Goal: Ask a question: Seek information or help from site administrators or community

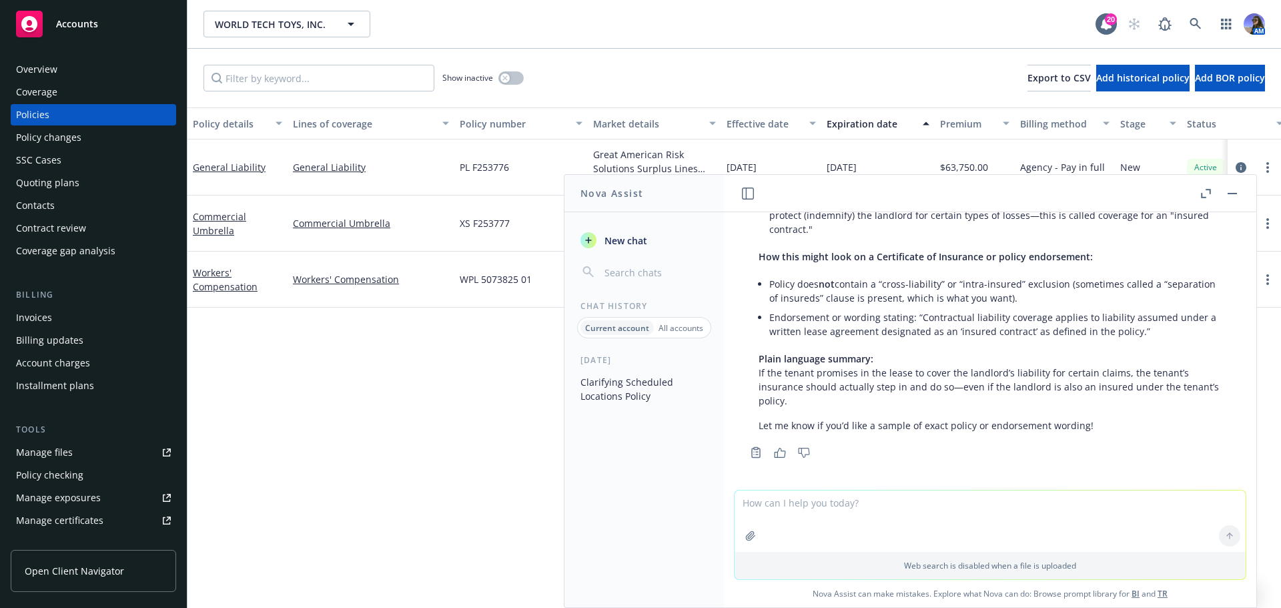
scroll to position [2551, 0]
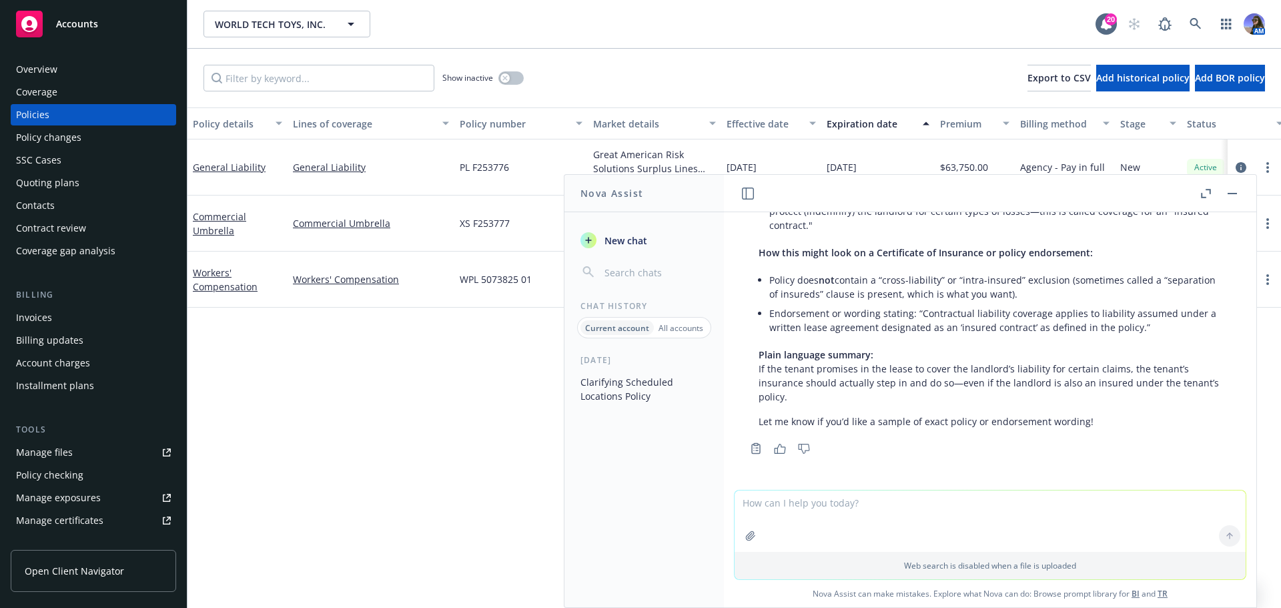
click at [844, 509] on textarea at bounding box center [990, 520] width 511 height 61
type textarea "provide sample endorsement"
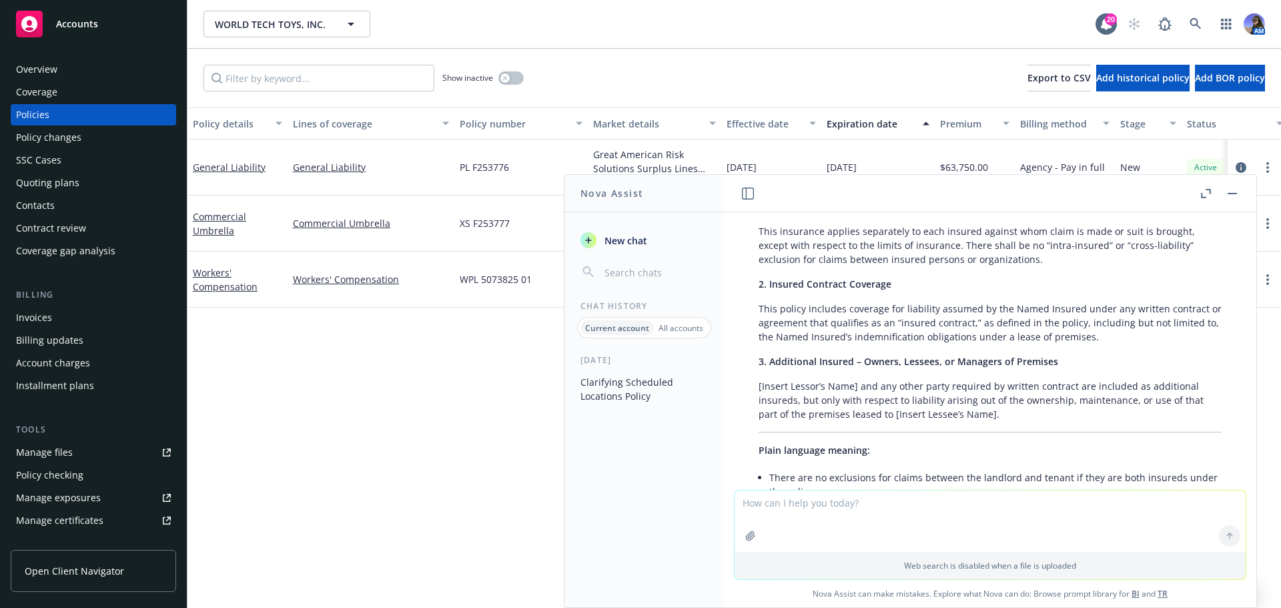
scroll to position [2865, 0]
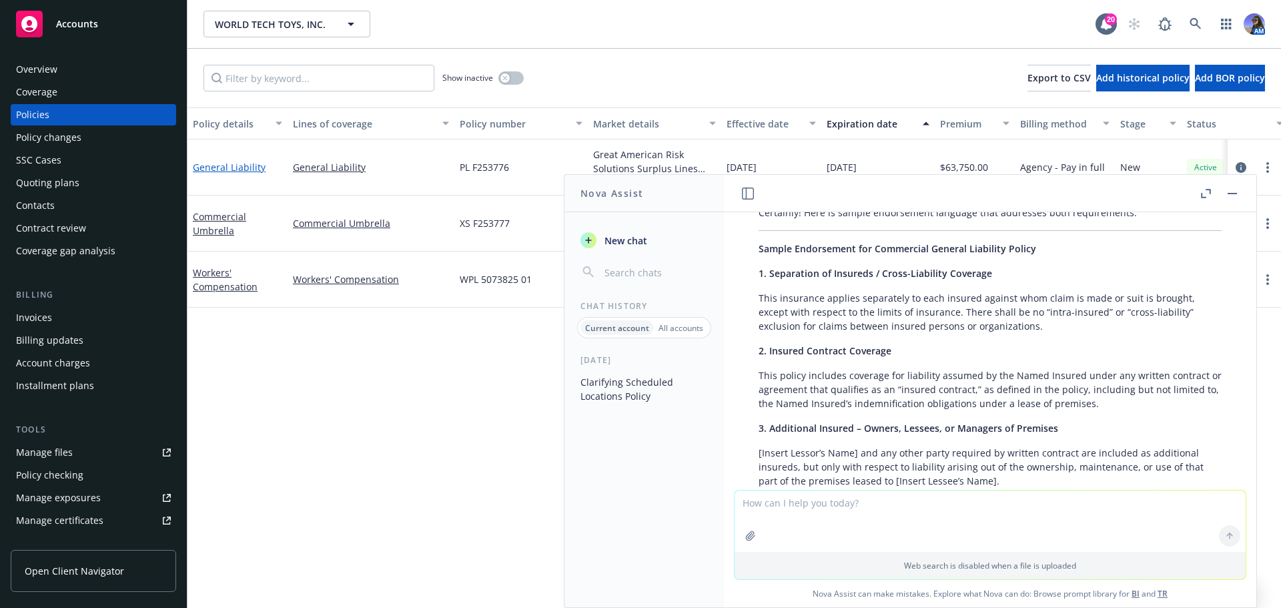
click at [217, 168] on link "General Liability" at bounding box center [229, 167] width 73 height 13
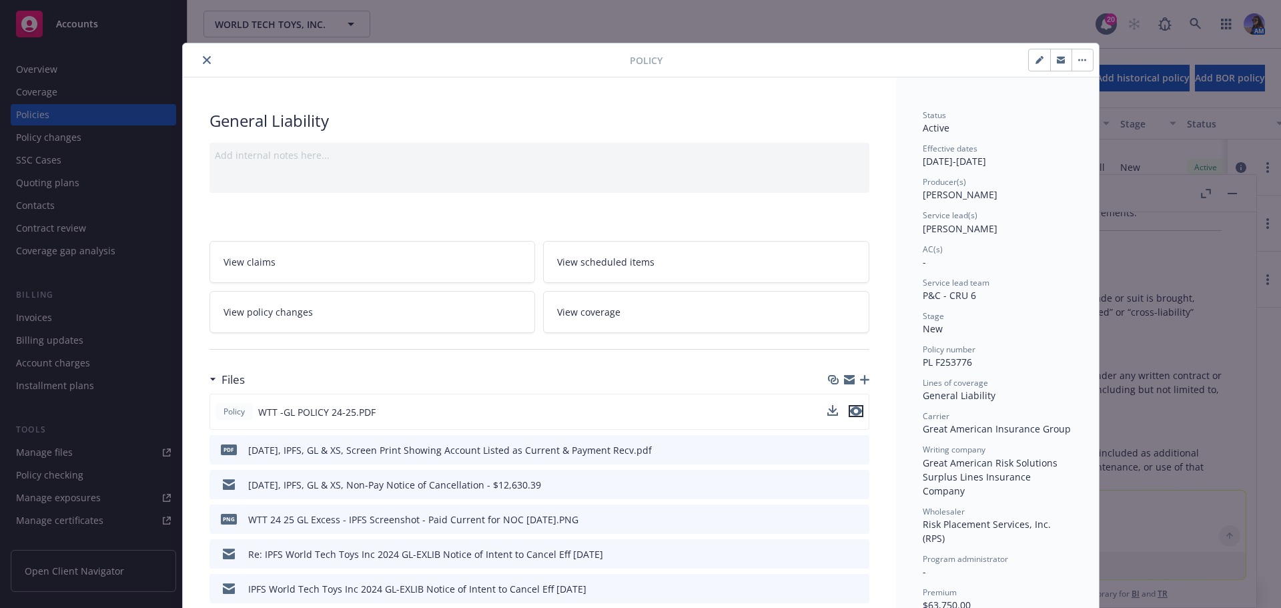
click at [851, 408] on icon "preview file" at bounding box center [856, 410] width 12 height 9
click at [200, 65] on button "close" at bounding box center [207, 60] width 16 height 16
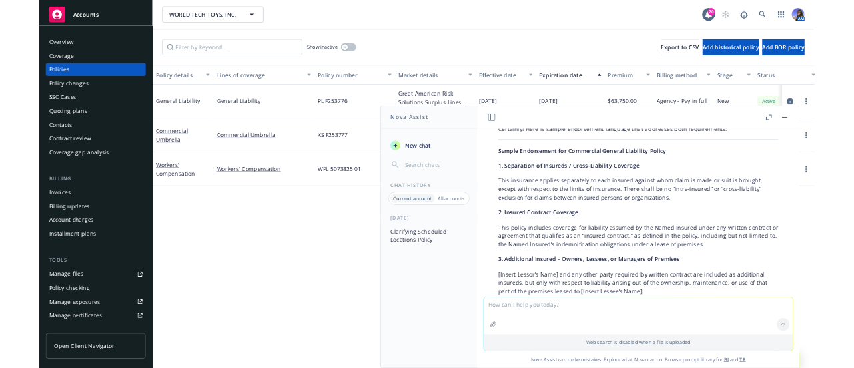
scroll to position [2865, 0]
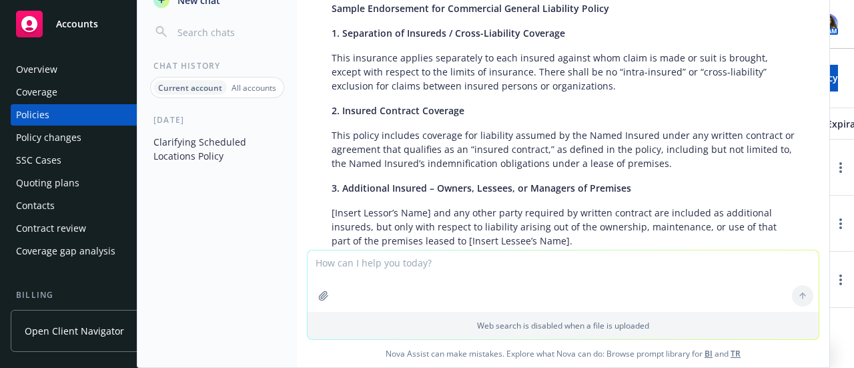
click at [378, 262] on textarea at bounding box center [563, 280] width 511 height 61
type textarea "w"
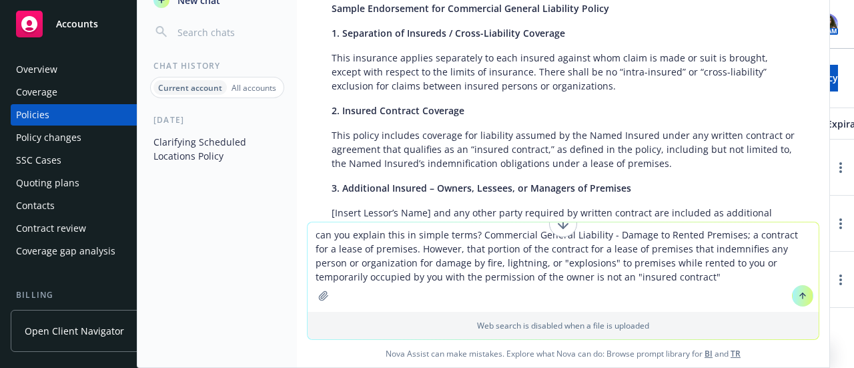
type textarea "can you explain this in simple terms? Commercial General Liability - Damage to …"
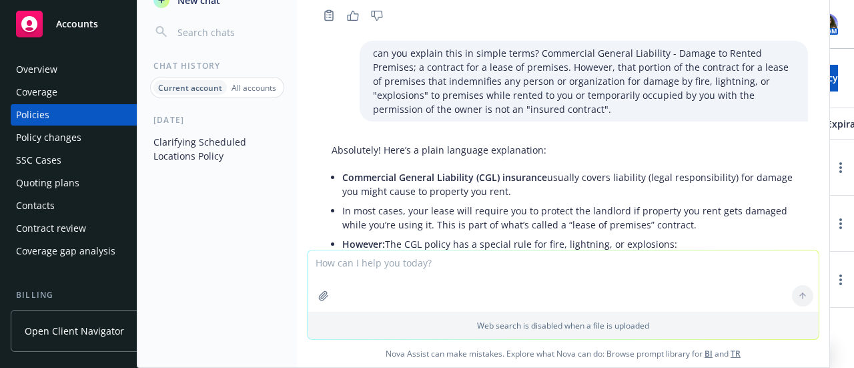
scroll to position [3402, 0]
